Goal: Task Accomplishment & Management: Manage account settings

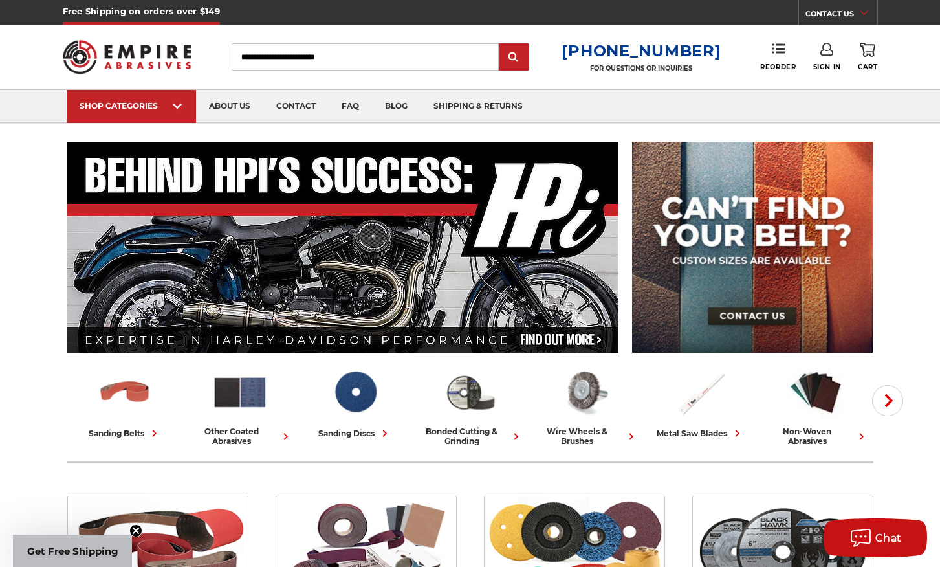
click at [830, 61] on link "Sign In" at bounding box center [827, 57] width 28 height 28
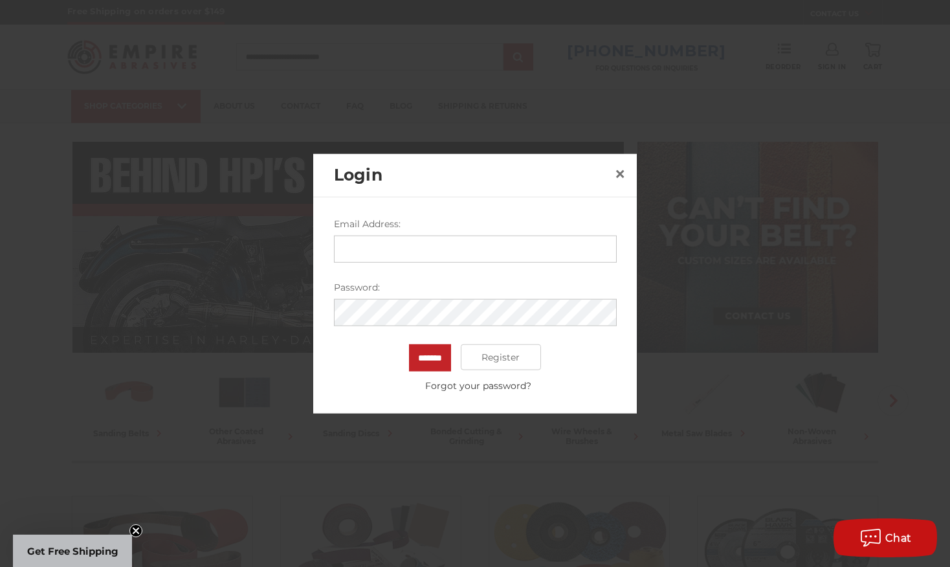
type input "**********"
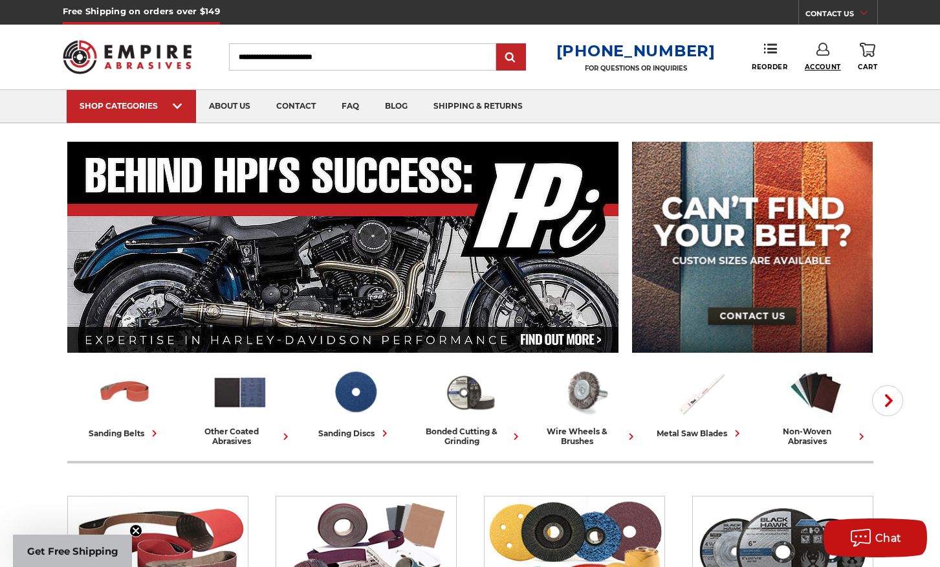
click at [821, 66] on span "Account" at bounding box center [823, 67] width 36 height 8
click at [823, 82] on link "Account" at bounding box center [823, 84] width 93 height 25
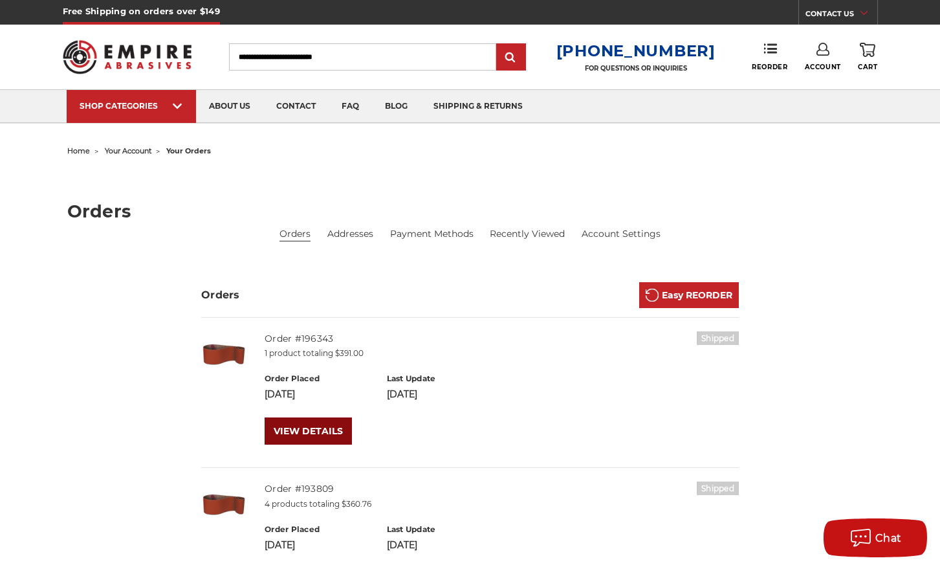
click at [300, 434] on link "VIEW DETAILS" at bounding box center [308, 430] width 87 height 27
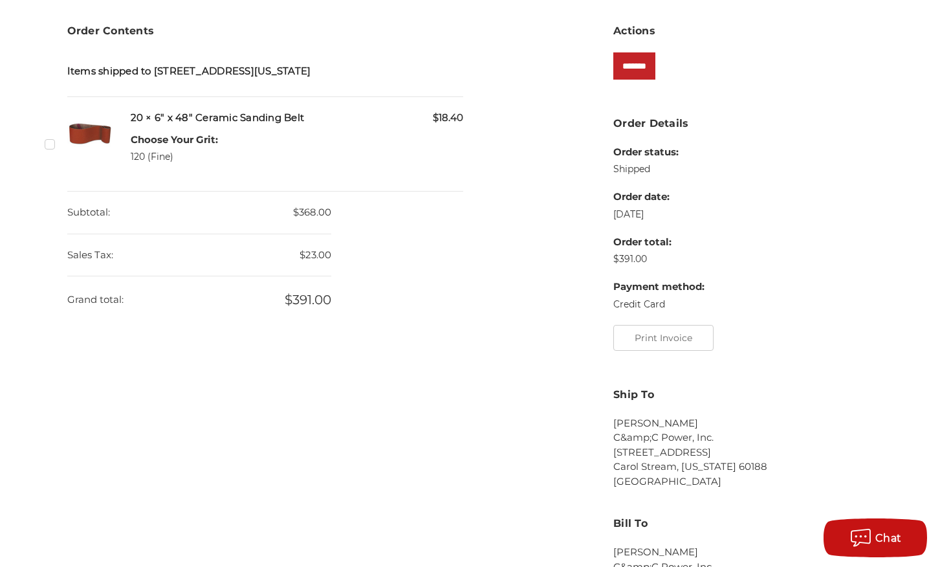
scroll to position [324, 0]
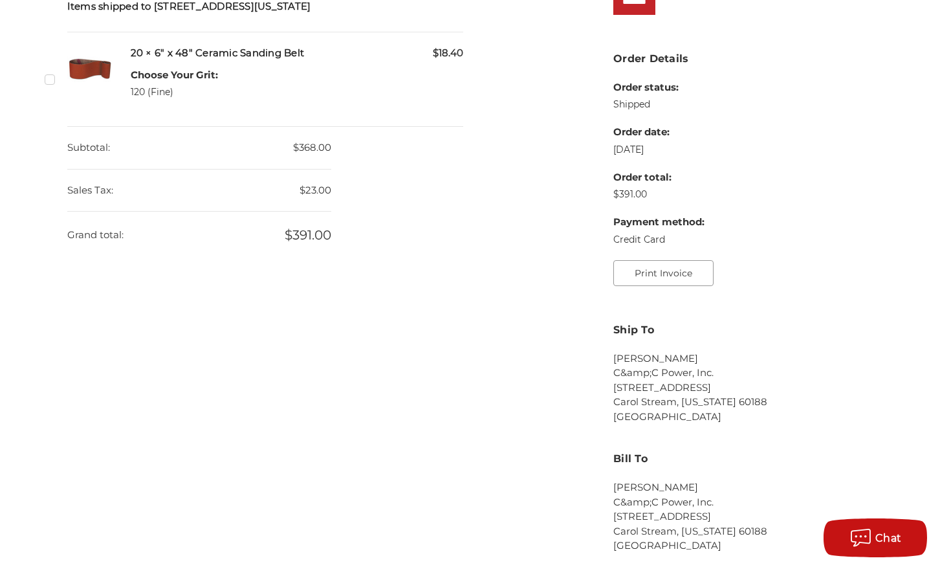
click at [672, 277] on button "Print Invoice" at bounding box center [663, 273] width 100 height 26
